Goal: Navigation & Orientation: Find specific page/section

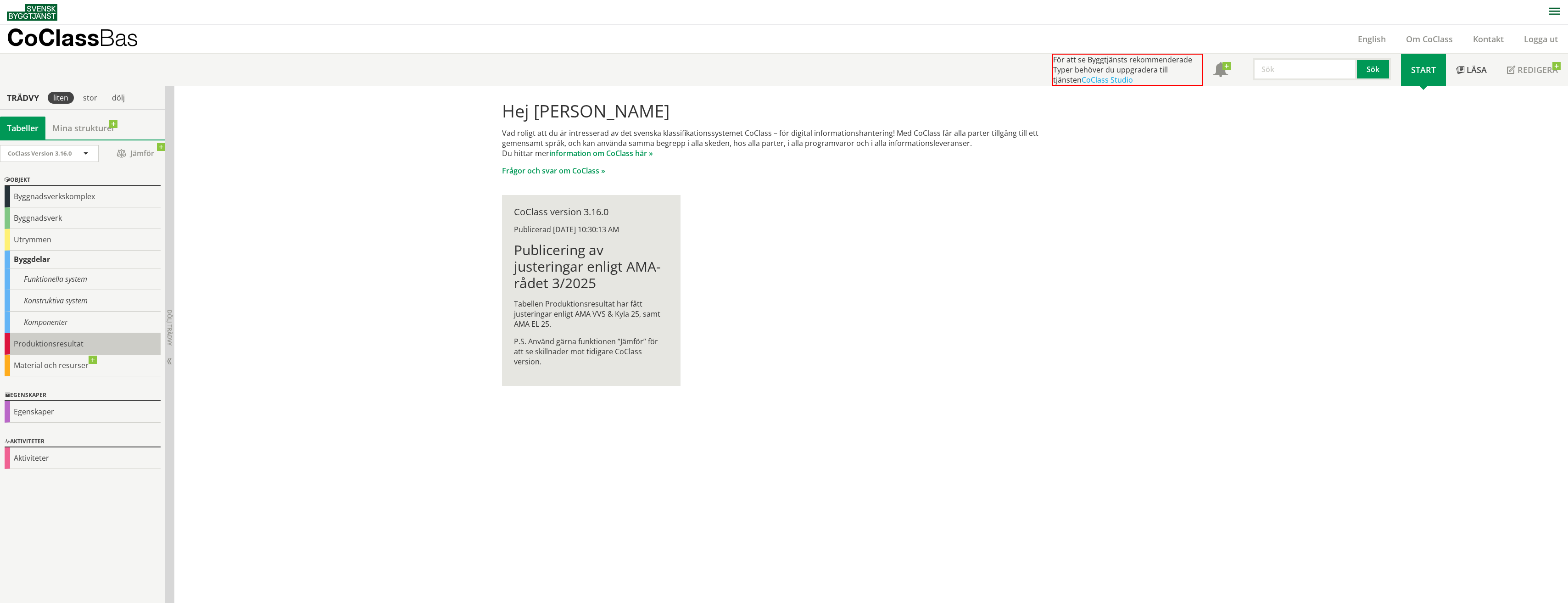
click at [38, 347] on div "Produktionsresultat" at bounding box center [83, 343] width 156 height 21
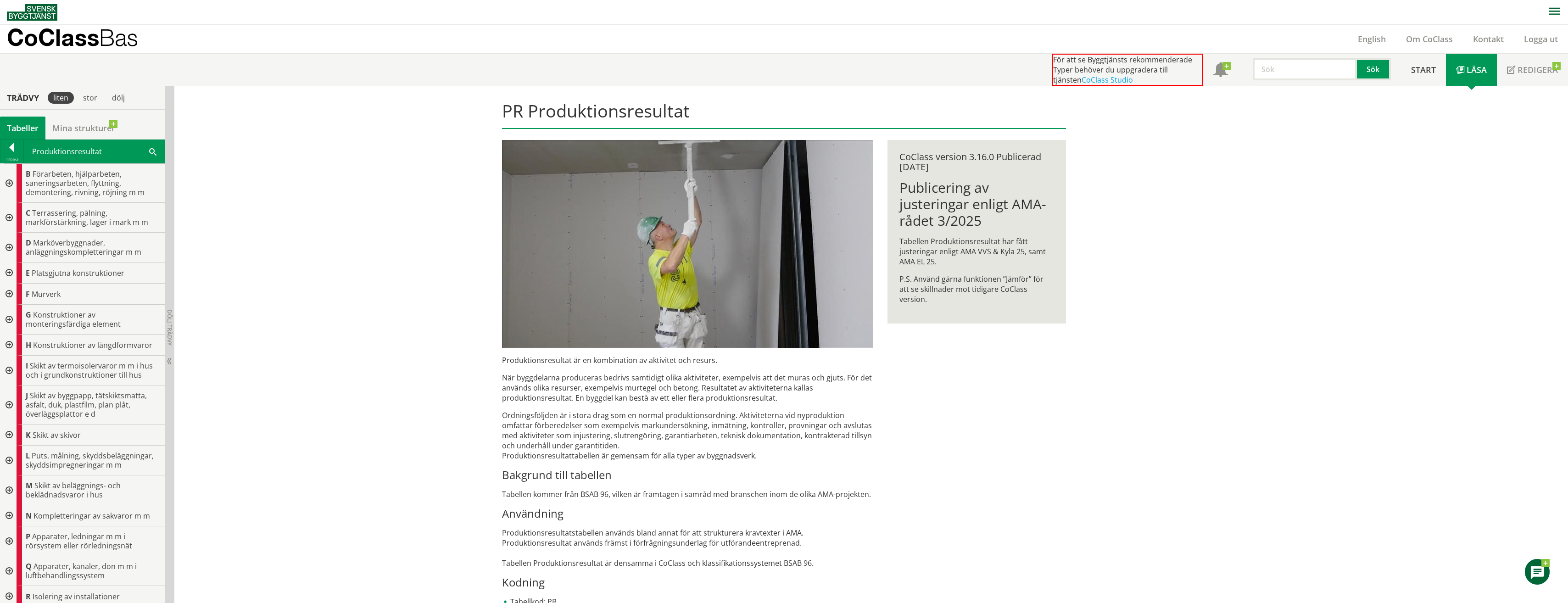
click at [10, 435] on div at bounding box center [8, 434] width 16 height 21
click at [10, 433] on div at bounding box center [8, 434] width 16 height 21
click at [19, 100] on div "Trädvy" at bounding box center [23, 97] width 42 height 10
